Goal: Task Accomplishment & Management: Manage account settings

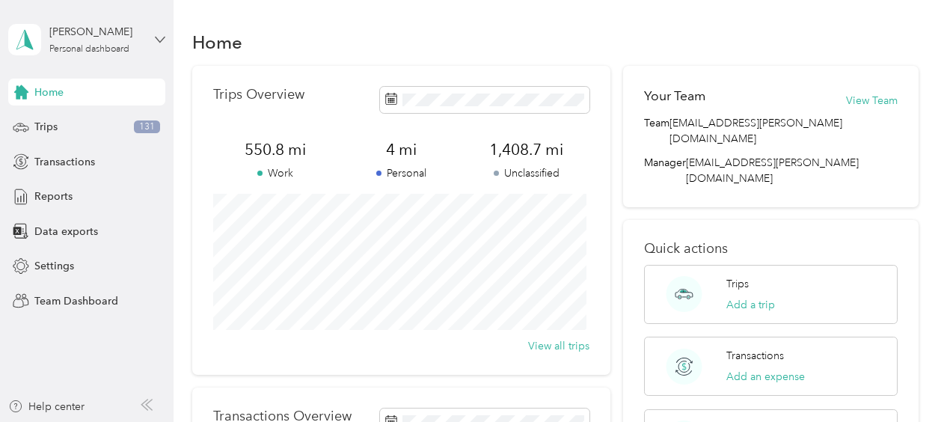
click at [159, 44] on icon at bounding box center [160, 39] width 10 height 10
click at [117, 120] on div "Team dashboard" at bounding box center [208, 123] width 378 height 26
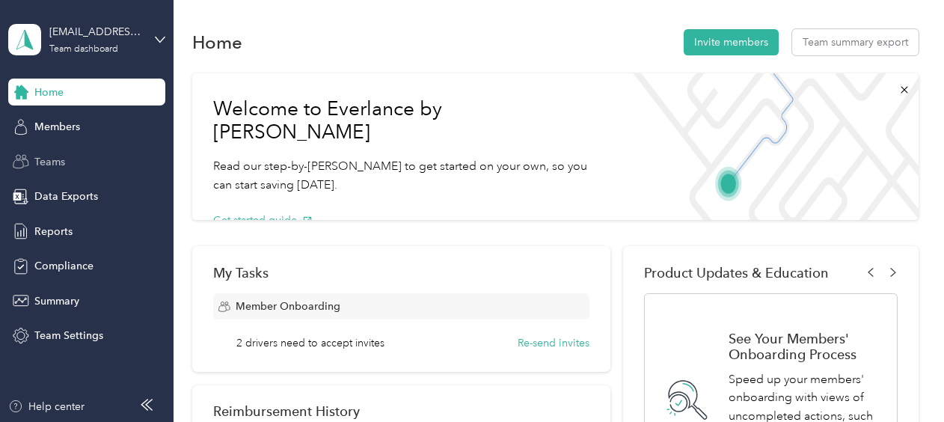
click at [87, 158] on div "Teams" at bounding box center [86, 161] width 157 height 27
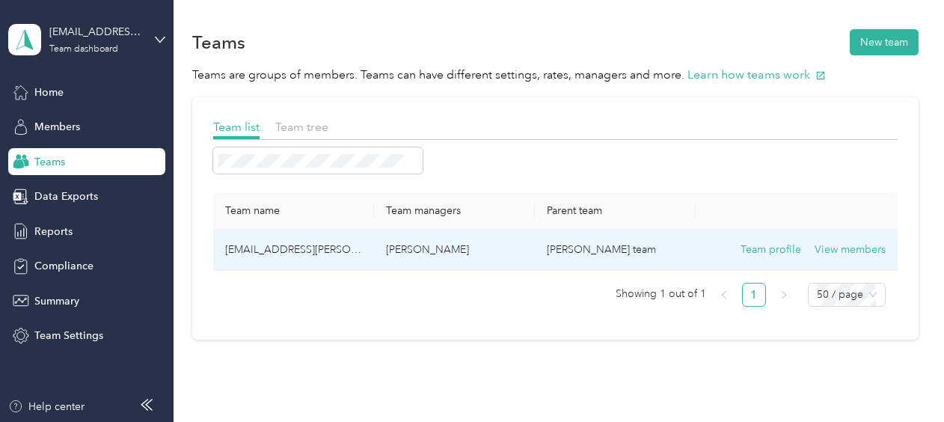
click at [307, 253] on td "[EMAIL_ADDRESS][PERSON_NAME][DOMAIN_NAME]" at bounding box center [293, 250] width 161 height 41
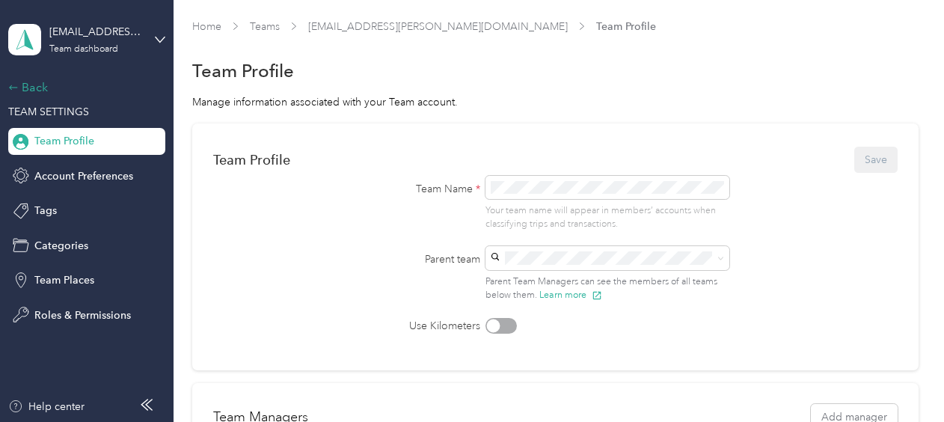
click at [18, 84] on icon at bounding box center [13, 87] width 10 height 10
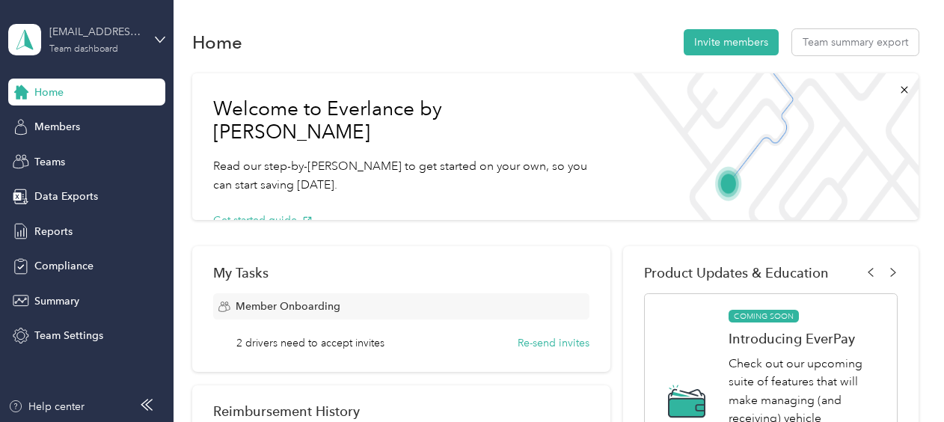
click at [105, 39] on div "[EMAIL_ADDRESS][PERSON_NAME][DOMAIN_NAME]" at bounding box center [95, 32] width 93 height 16
click at [76, 122] on div "Team dashboard" at bounding box center [63, 123] width 82 height 16
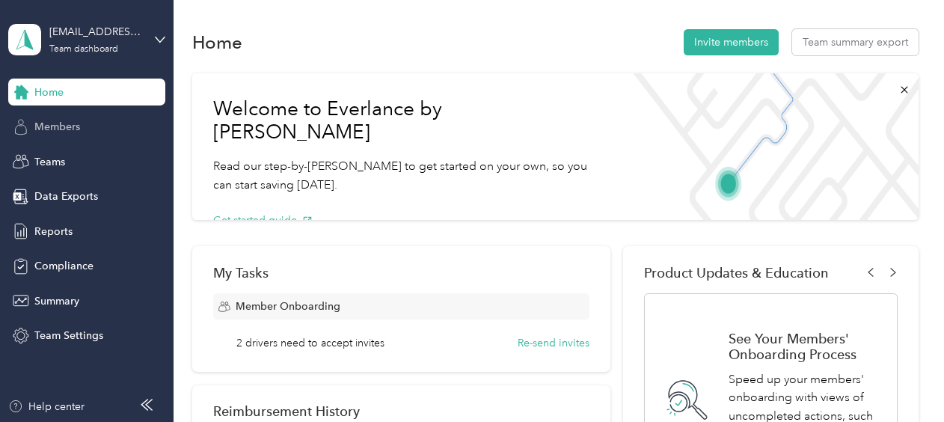
click at [66, 126] on span "Members" at bounding box center [57, 127] width 46 height 16
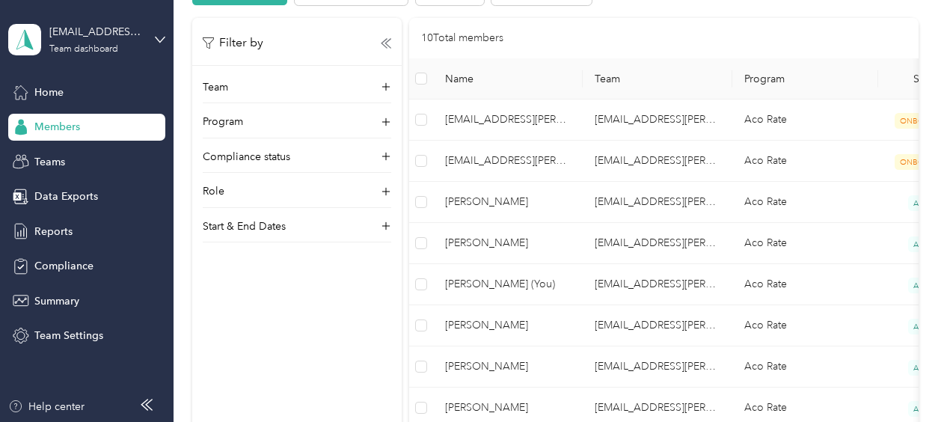
scroll to position [342, 0]
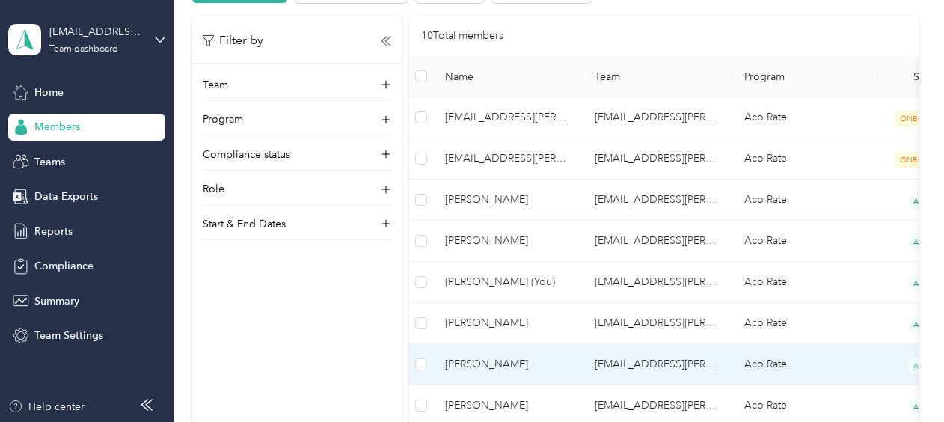
click at [509, 358] on span "[PERSON_NAME]" at bounding box center [508, 364] width 126 height 16
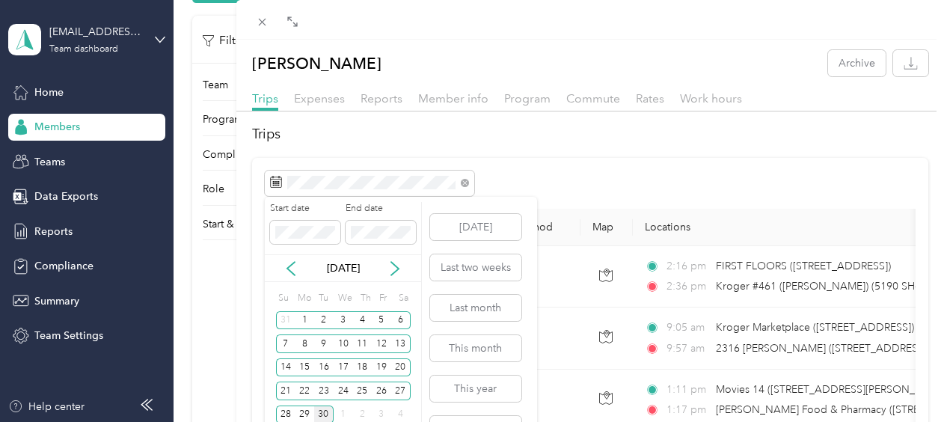
click at [327, 409] on div "30" at bounding box center [323, 414] width 19 height 19
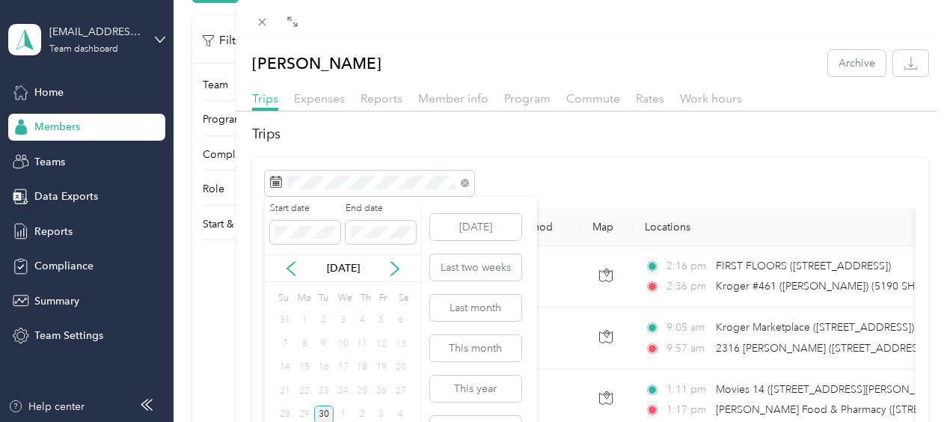
click at [321, 416] on div "30" at bounding box center [323, 414] width 19 height 19
